Goal: Task Accomplishment & Management: Manage account settings

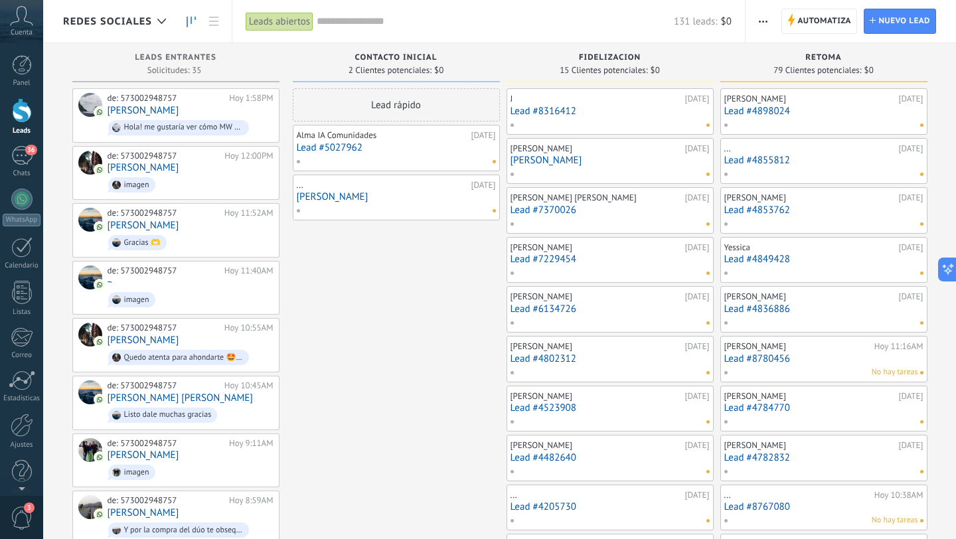
scroll to position [20, 0]
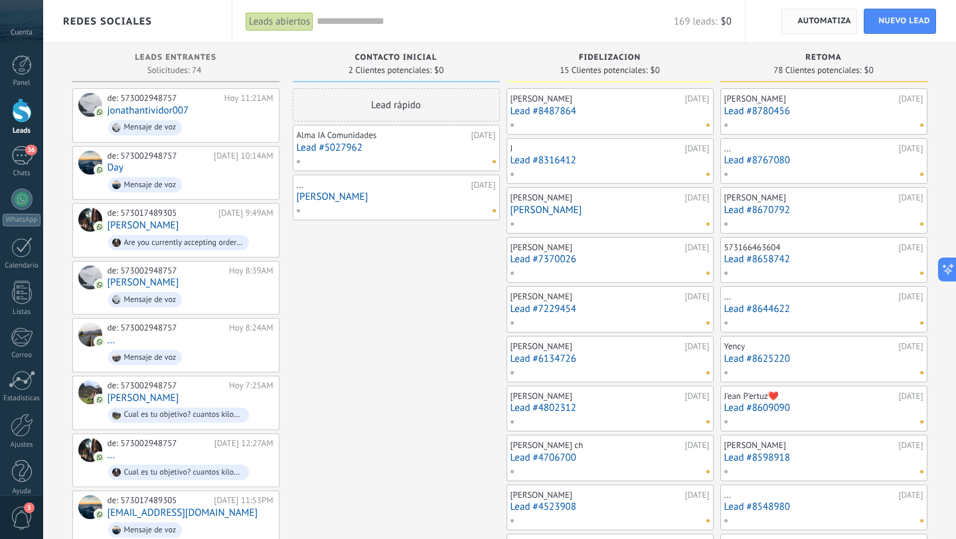
click at [817, 18] on span "Automatiza" at bounding box center [824, 21] width 54 height 24
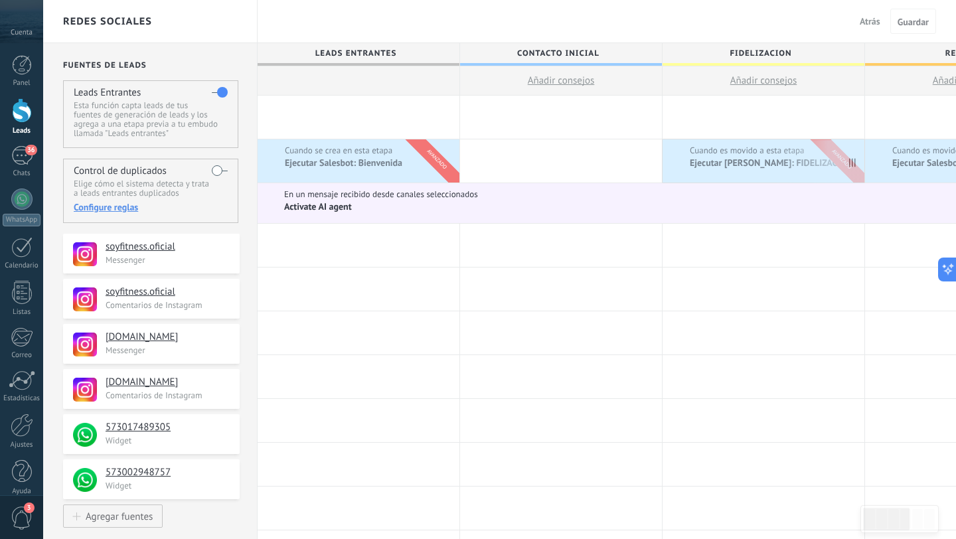
click at [751, 151] on span "Cuando es movido a esta etapa" at bounding box center [748, 151] width 117 height 12
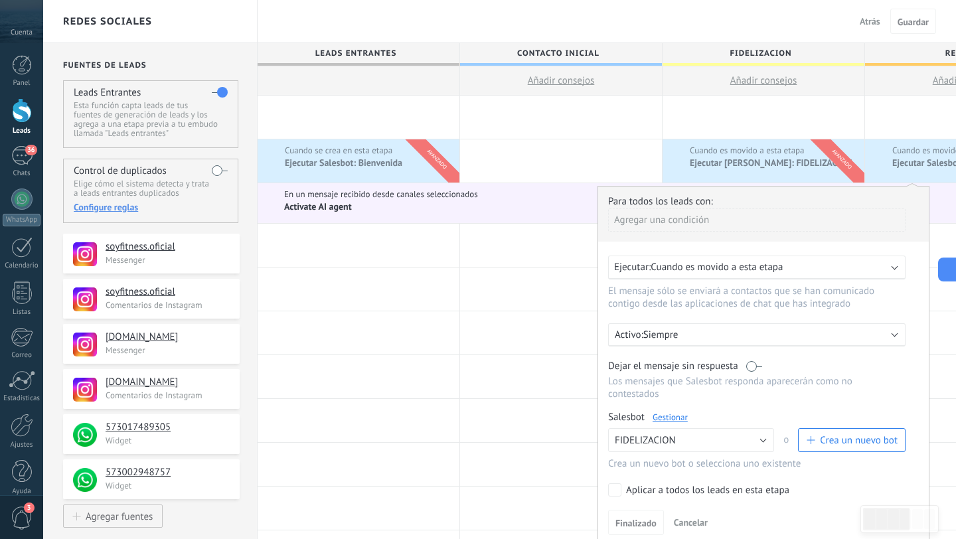
click at [675, 416] on link "Gestionar" at bounding box center [670, 417] width 35 height 11
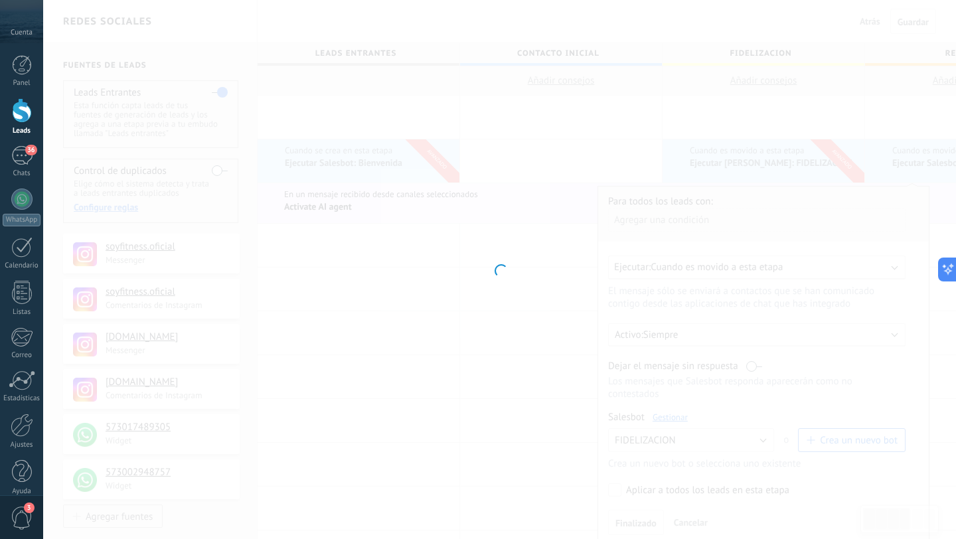
type input "**********"
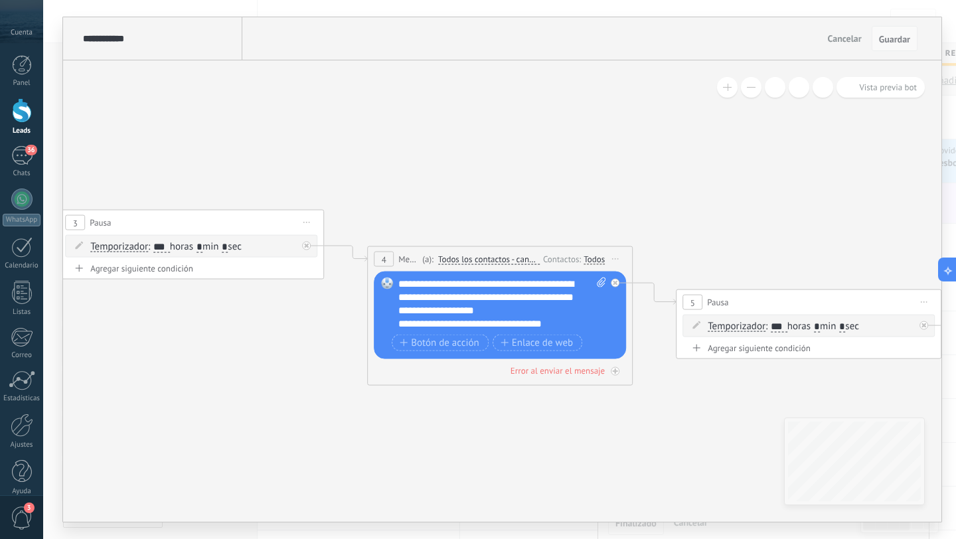
click at [904, 39] on span "Guardar" at bounding box center [894, 39] width 31 height 9
click at [847, 40] on span "Cancelar" at bounding box center [845, 39] width 34 height 12
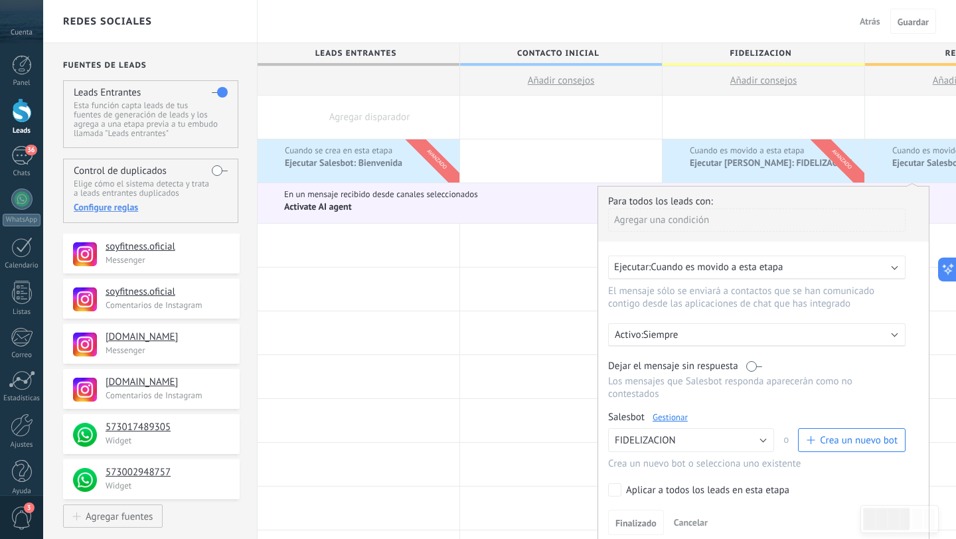
click at [667, 19] on div "Redes sociales Atrás Cancelar Guardar" at bounding box center [499, 21] width 913 height 43
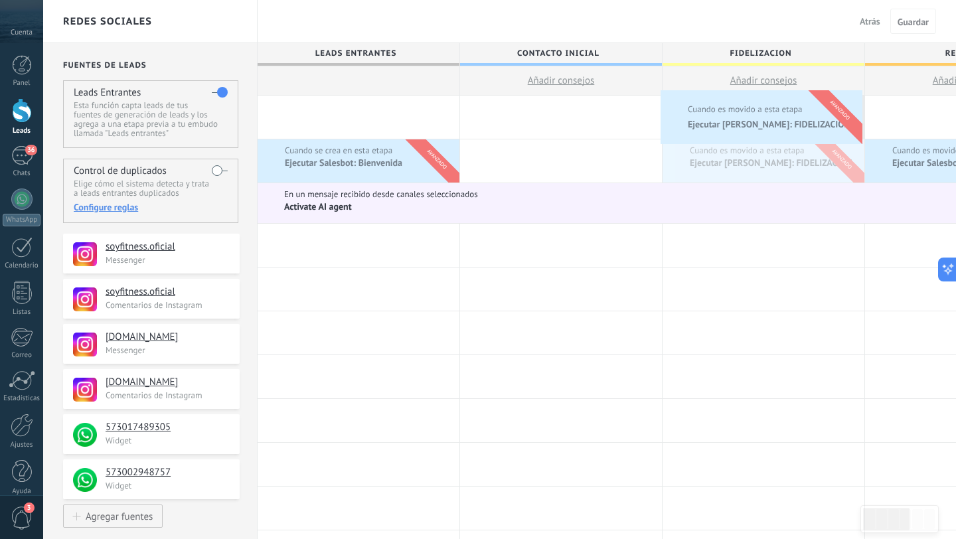
drag, startPoint x: 765, startPoint y: 162, endPoint x: 664, endPoint y: 94, distance: 121.9
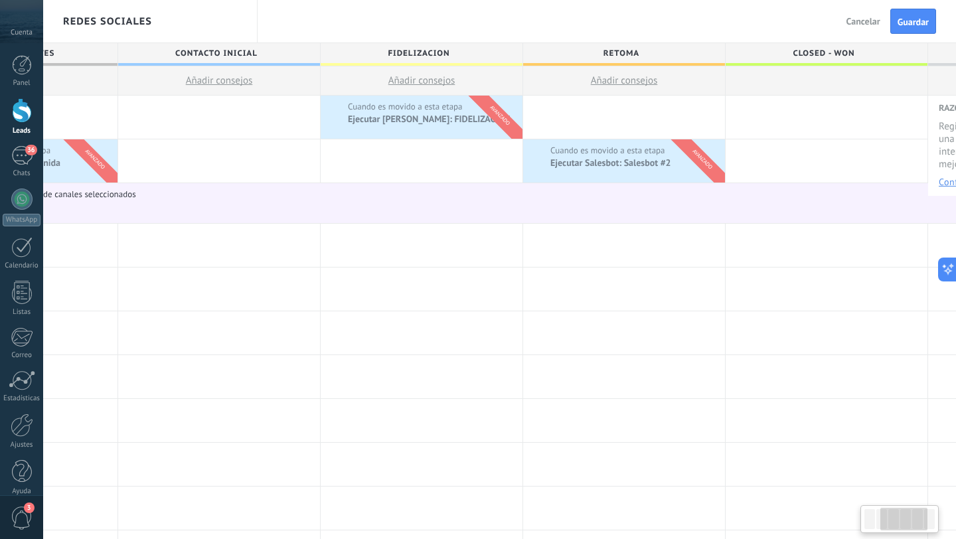
scroll to position [0, 349]
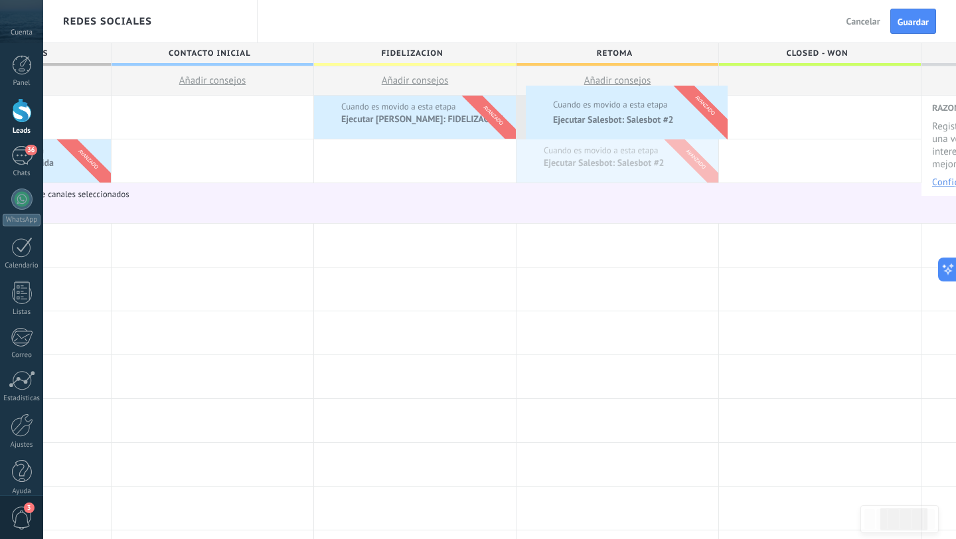
drag, startPoint x: 639, startPoint y: 173, endPoint x: 529, endPoint y: 89, distance: 137.9
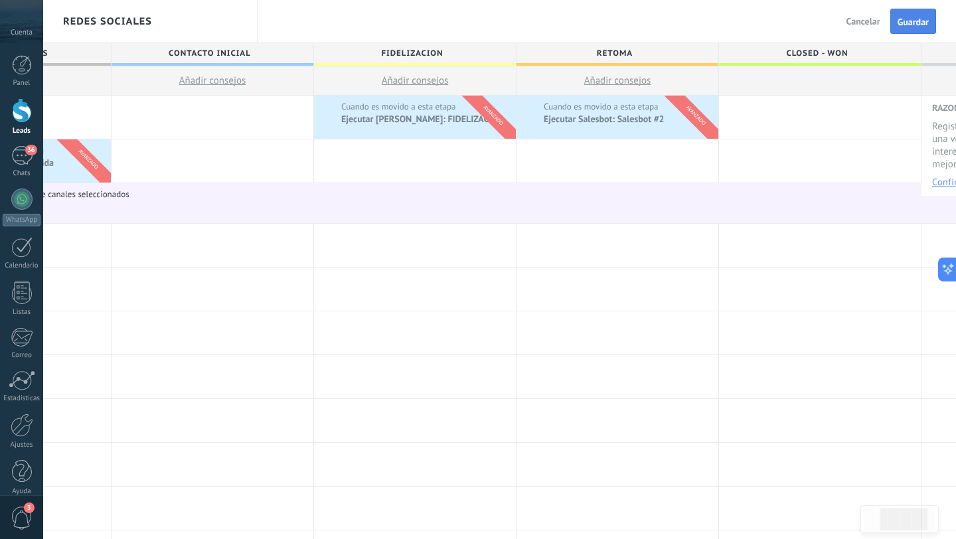
click at [915, 20] on span "Guardar" at bounding box center [913, 21] width 31 height 9
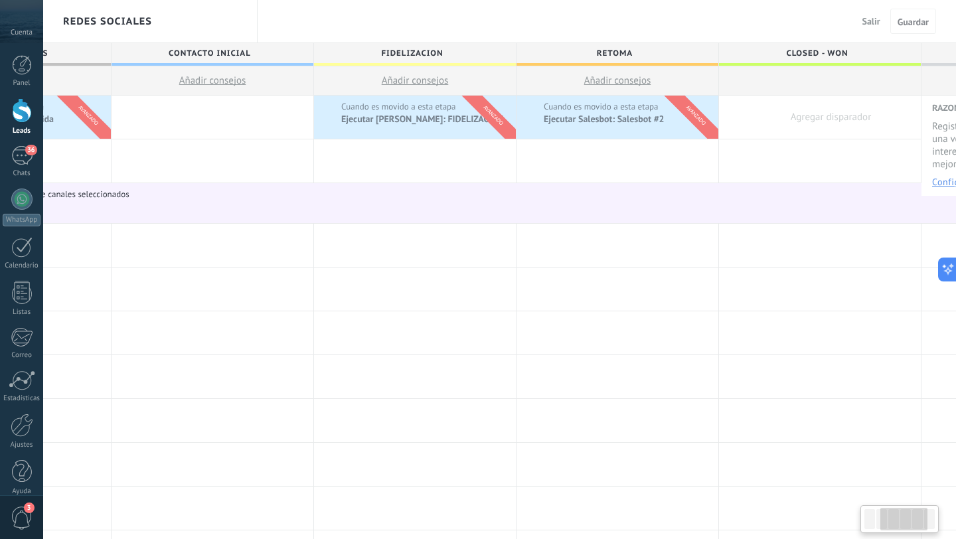
scroll to position [0, 393]
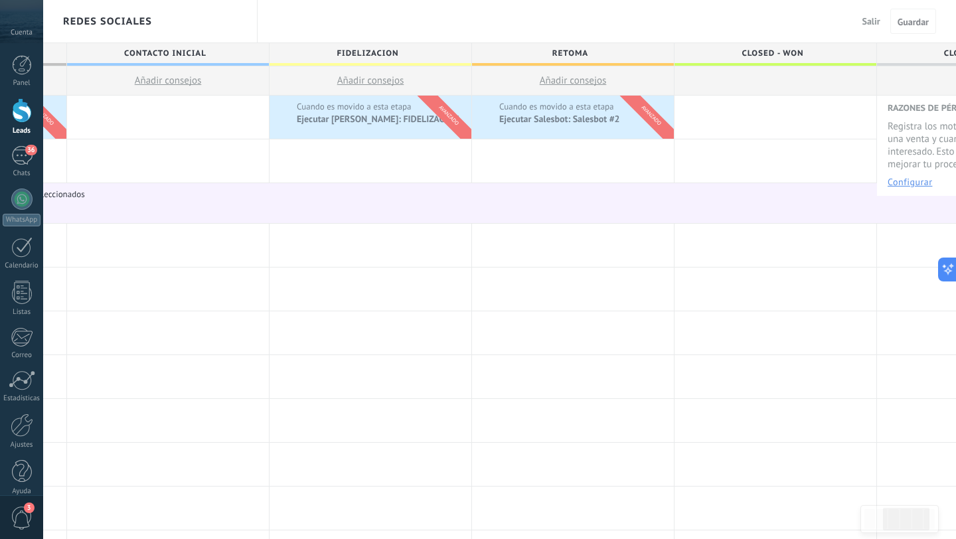
click at [867, 20] on span "Salir" at bounding box center [872, 21] width 18 height 12
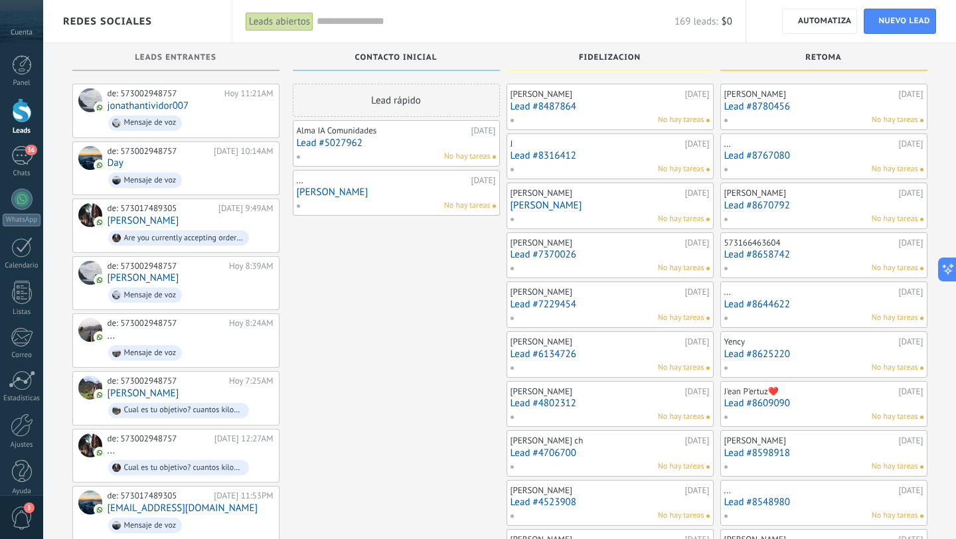
scroll to position [5, 0]
